Goal: Task Accomplishment & Management: Manage account settings

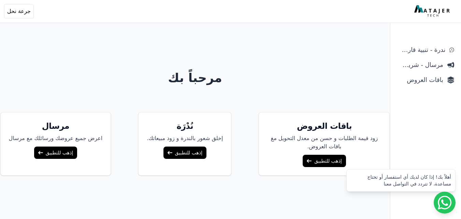
click at [327, 156] on link "إذهب للتطبيق" at bounding box center [324, 161] width 43 height 12
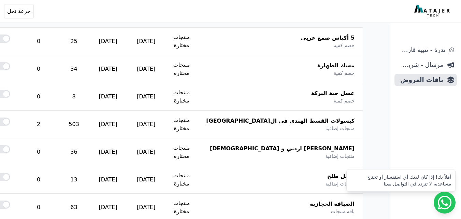
scroll to position [157, 0]
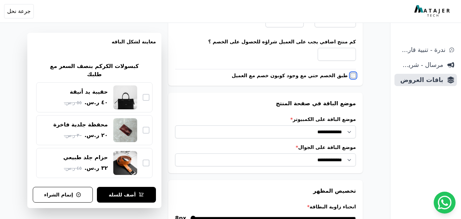
scroll to position [730, 0]
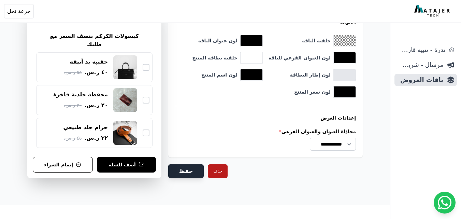
click at [183, 171] on button "حفظ" at bounding box center [186, 171] width 36 height 14
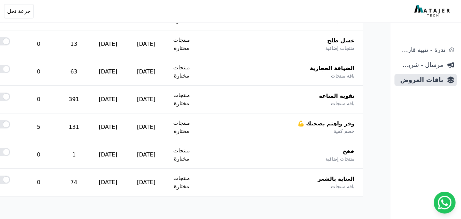
scroll to position [314, 0]
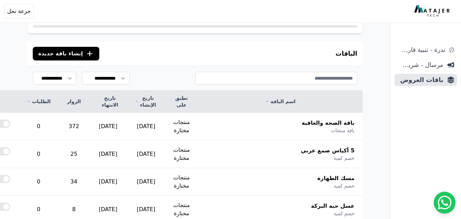
scroll to position [0, 0]
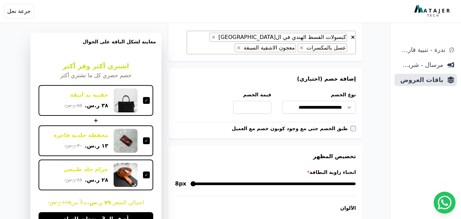
scroll to position [625, 0]
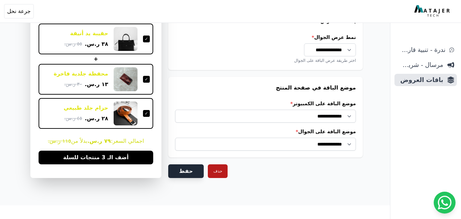
click at [187, 168] on button "حفظ" at bounding box center [186, 171] width 36 height 14
